Goal: Information Seeking & Learning: Learn about a topic

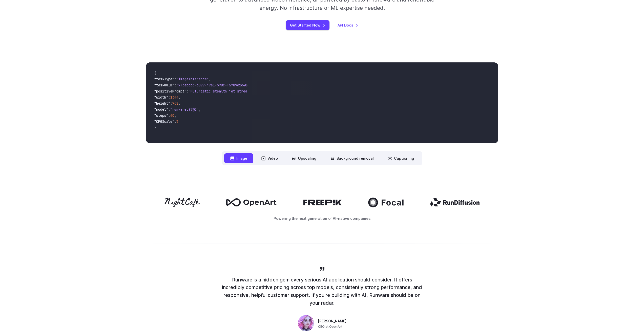
scroll to position [134, 0]
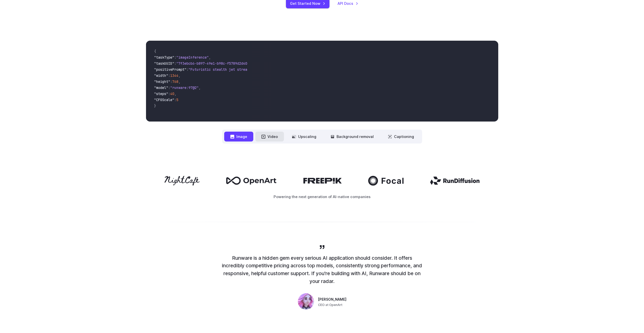
click at [276, 137] on button "Video" at bounding box center [269, 137] width 29 height 10
click at [294, 138] on icon at bounding box center [294, 136] width 4 height 3
click at [348, 137] on button "Background removal" at bounding box center [351, 137] width 55 height 10
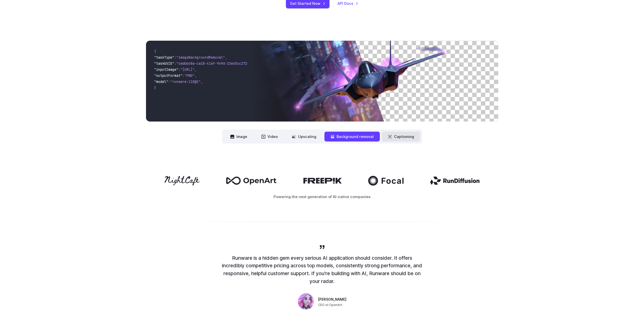
click at [398, 136] on button "Captioning" at bounding box center [401, 137] width 38 height 10
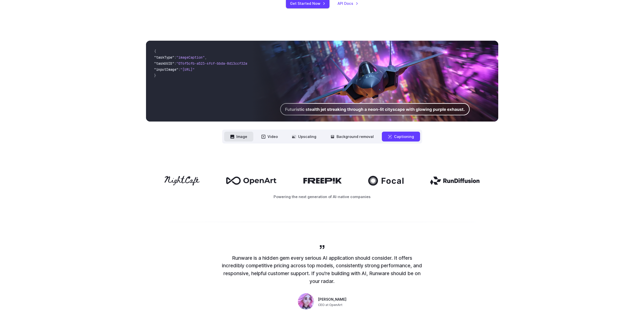
click at [229, 139] on button "Image" at bounding box center [238, 137] width 29 height 10
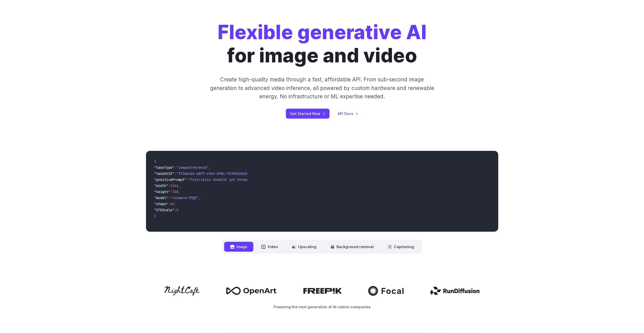
scroll to position [0, 0]
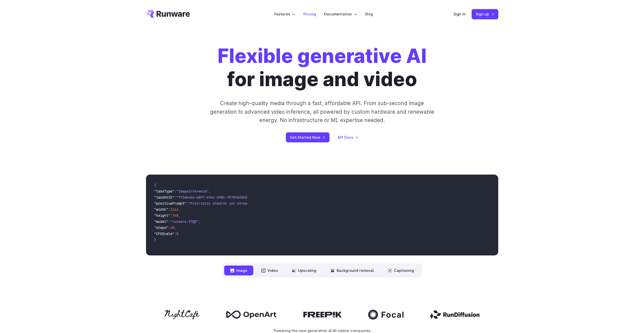
click at [305, 14] on link "Pricing" at bounding box center [309, 14] width 13 height 6
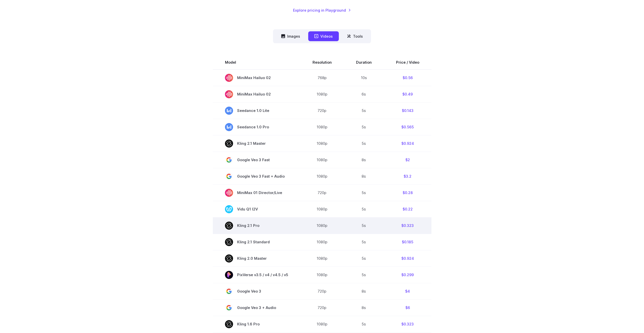
scroll to position [140, 0]
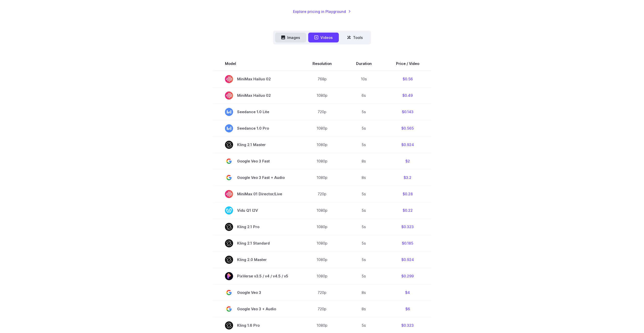
click at [300, 38] on button "Images" at bounding box center [290, 38] width 31 height 10
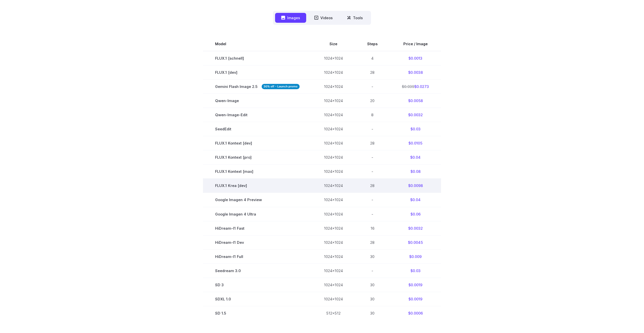
scroll to position [0, 0]
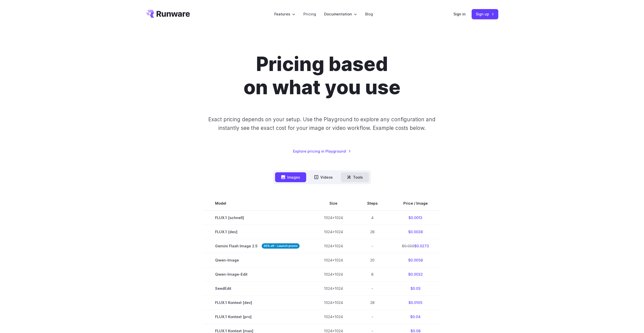
click at [368, 179] on button "Tools" at bounding box center [355, 178] width 28 height 10
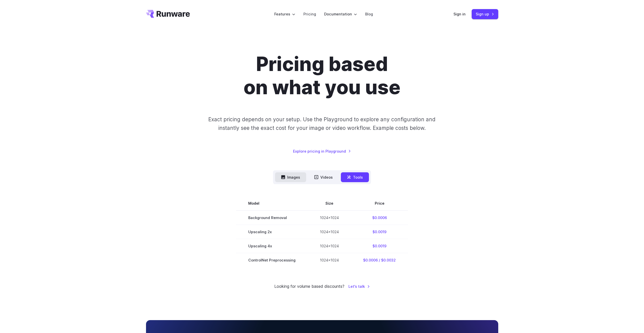
click at [278, 180] on button "Images" at bounding box center [290, 178] width 31 height 10
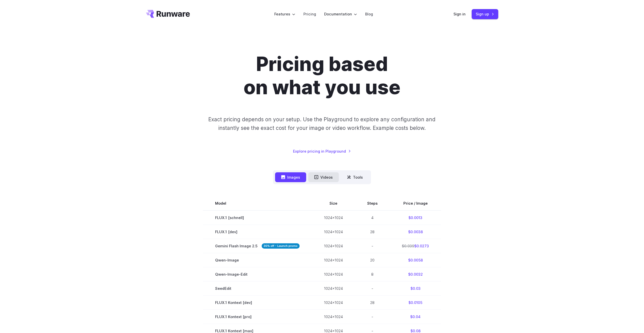
click at [329, 174] on button "Videos" at bounding box center [323, 178] width 31 height 10
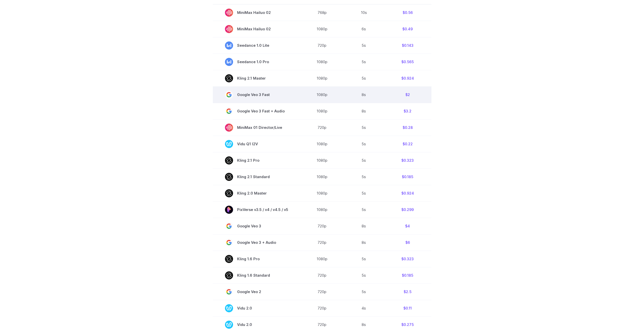
scroll to position [37, 0]
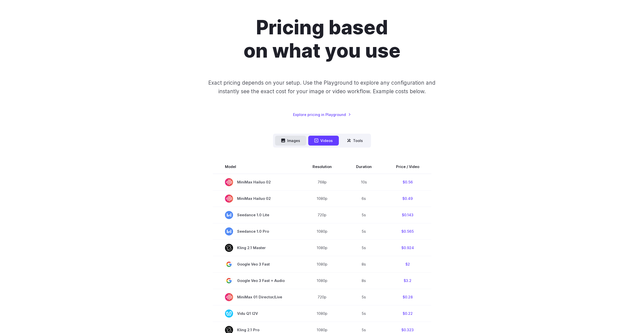
click at [294, 140] on button "Images" at bounding box center [290, 141] width 31 height 10
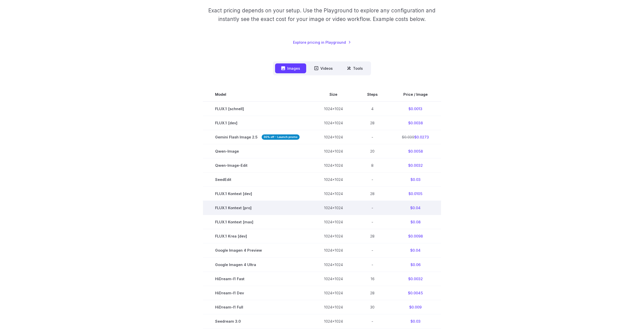
scroll to position [130, 0]
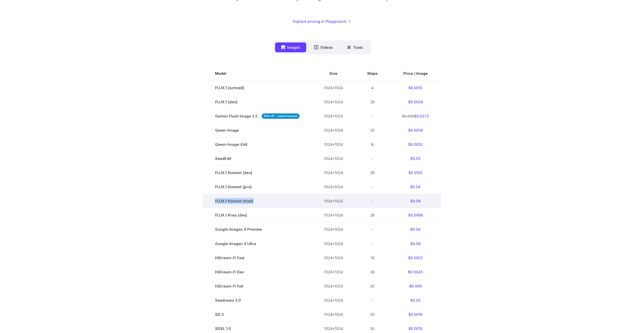
drag, startPoint x: 214, startPoint y: 201, endPoint x: 257, endPoint y: 200, distance: 43.0
click at [257, 200] on td "FLUX.1 Kontext [max]" at bounding box center [257, 201] width 109 height 14
copy td "FLUX.1 Kontext [max]"
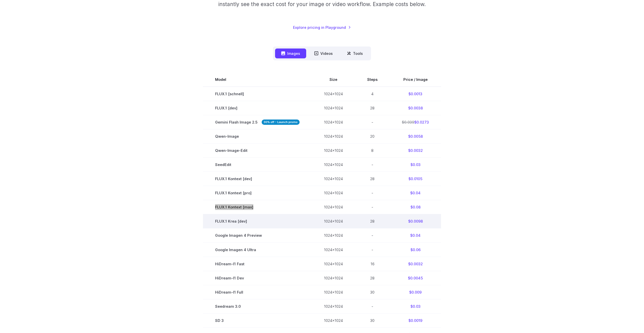
scroll to position [26, 0]
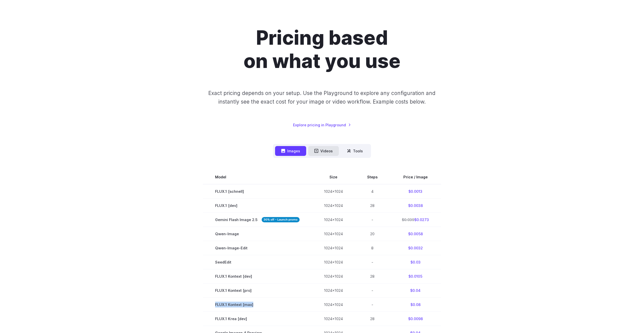
click at [319, 147] on button "Videos" at bounding box center [323, 151] width 31 height 10
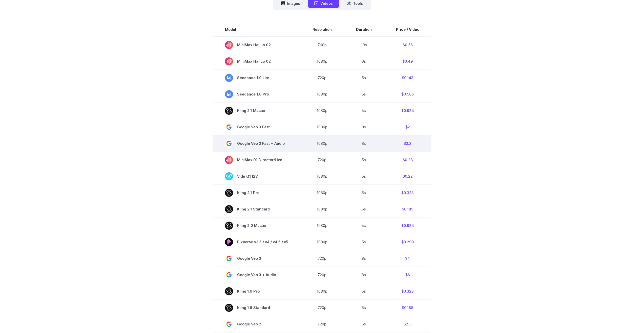
scroll to position [157, 0]
